Goal: Task Accomplishment & Management: Manage account settings

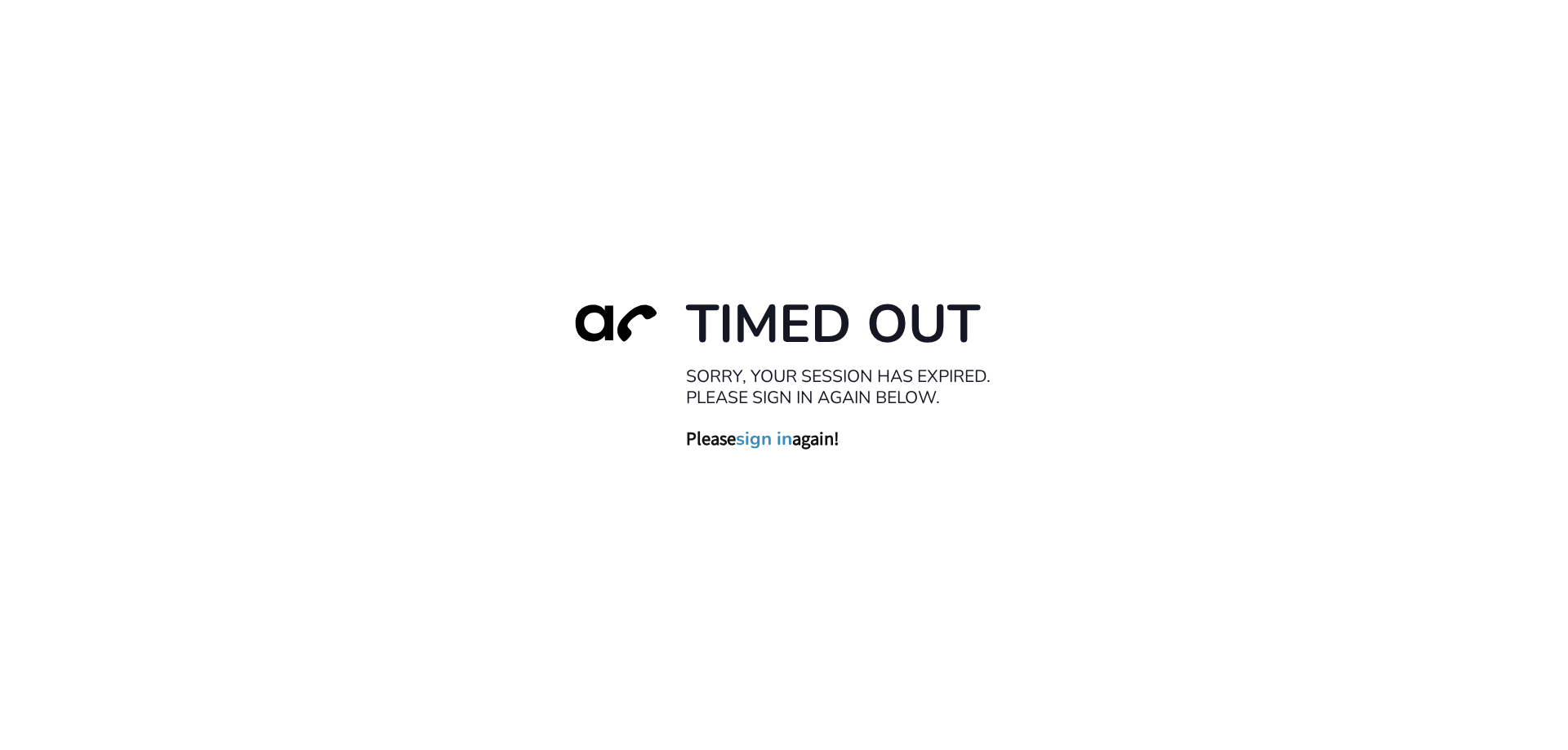
click at [763, 441] on link "sign in" at bounding box center [764, 438] width 57 height 23
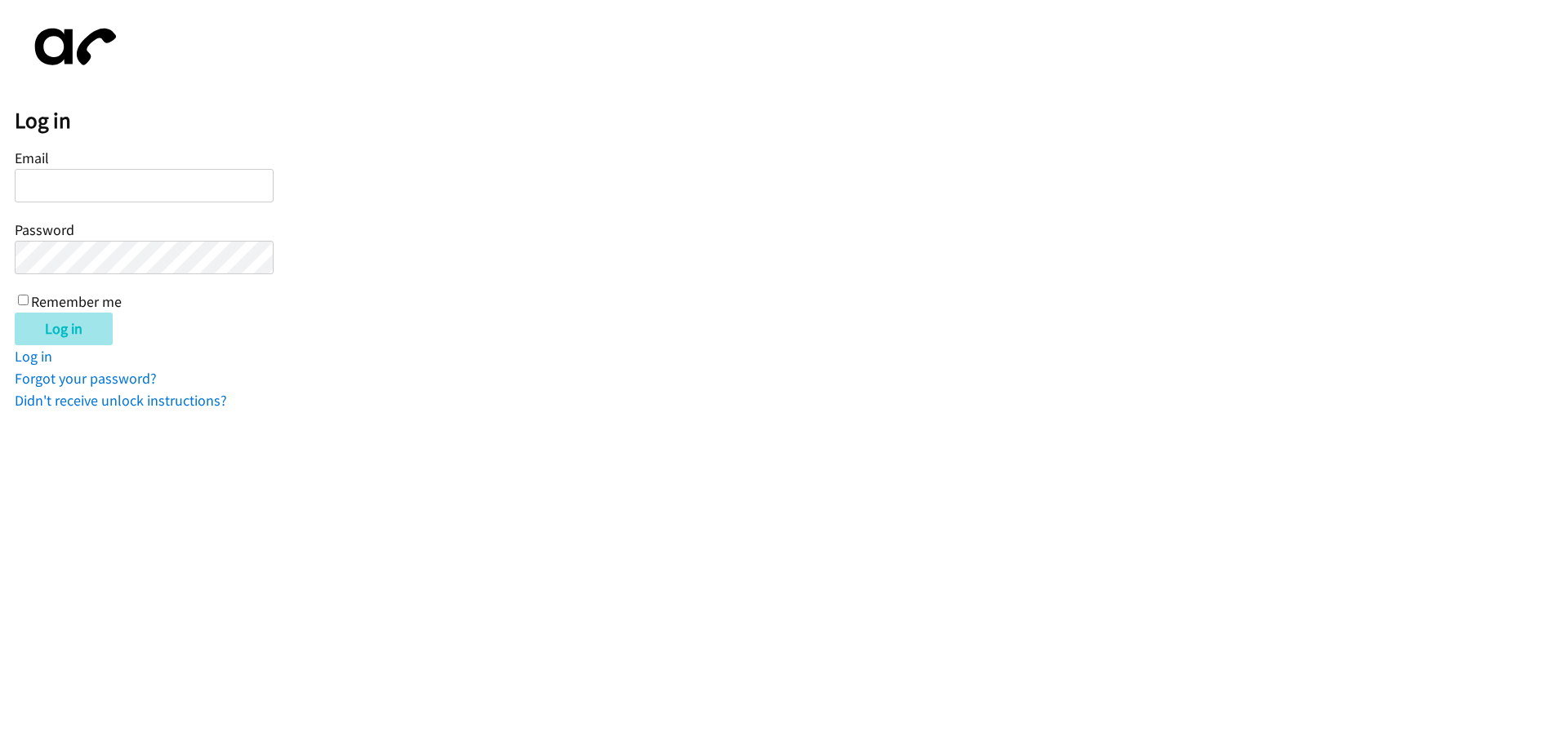
type input "wmatias@lendingpoint.com"
click at [69, 335] on input "Log in" at bounding box center [63, 328] width 98 height 33
